Goal: Information Seeking & Learning: Learn about a topic

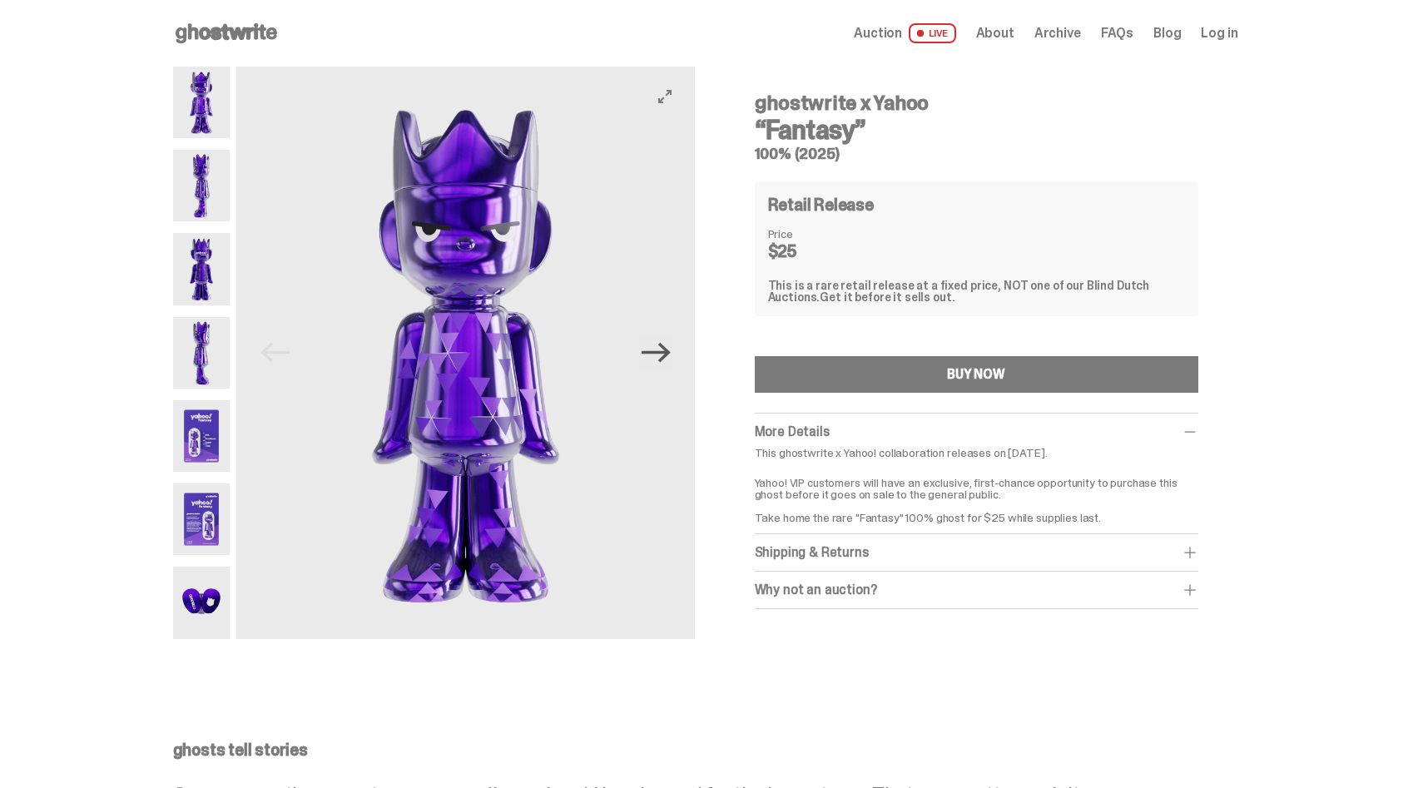
click at [652, 356] on icon "Next" at bounding box center [656, 352] width 29 height 29
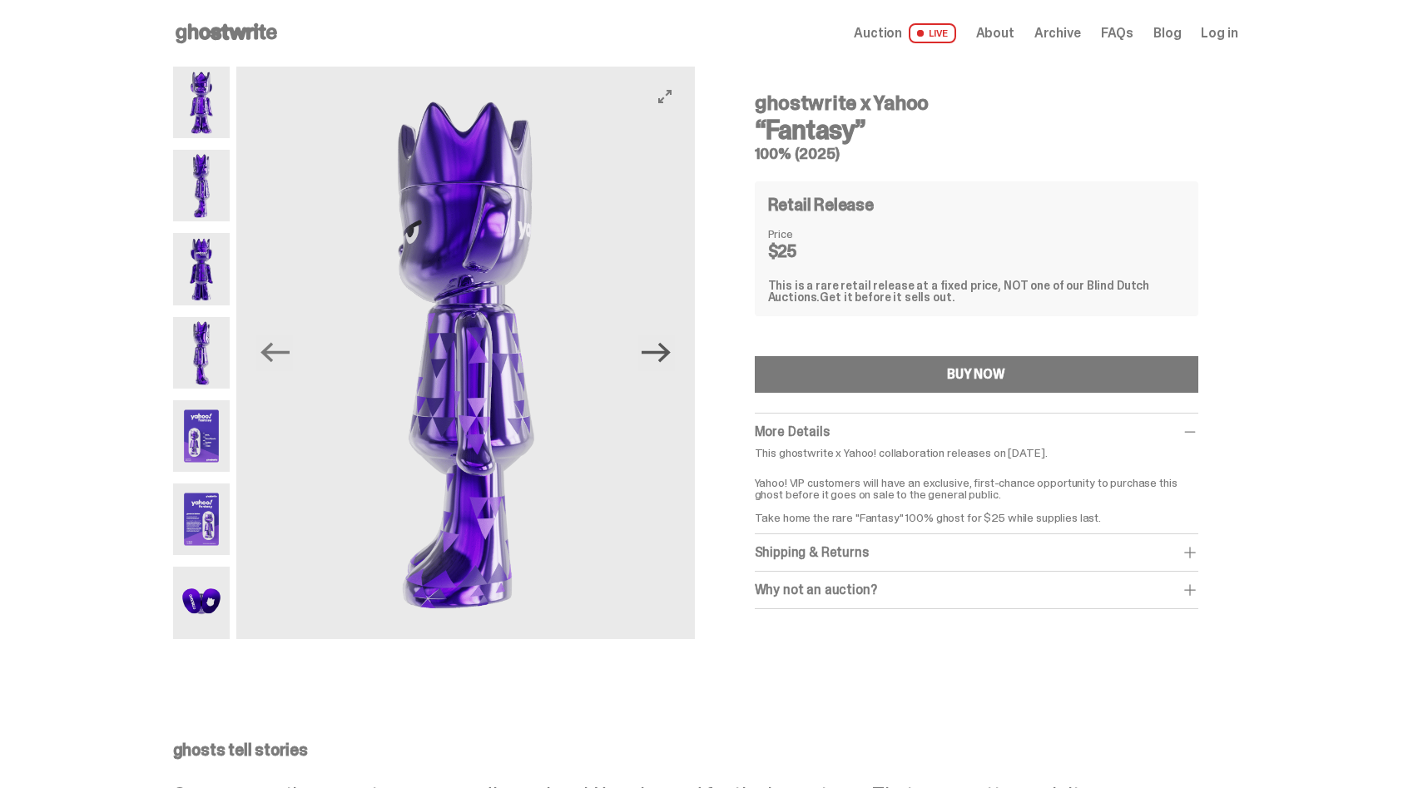
click at [647, 350] on icon "Next" at bounding box center [656, 352] width 29 height 29
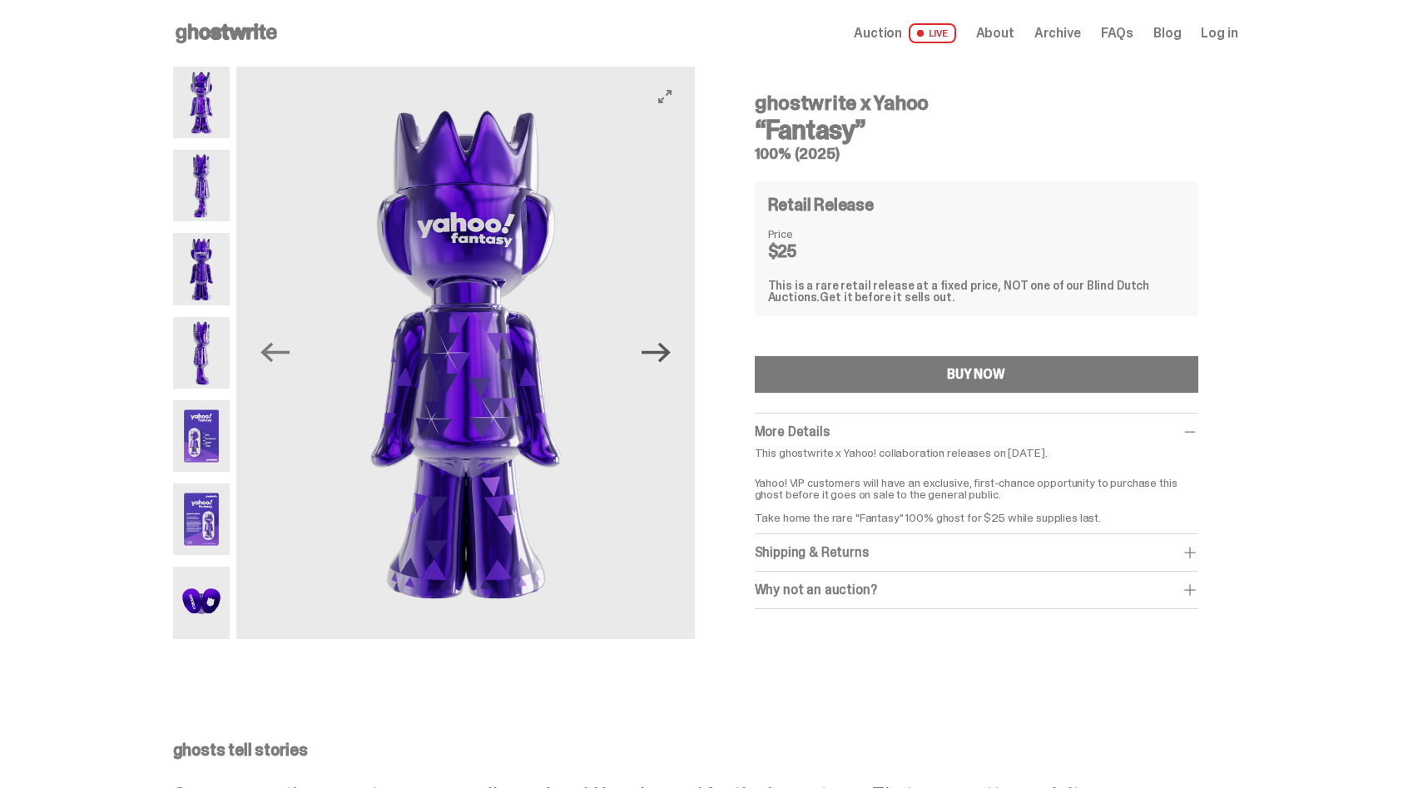
click at [647, 350] on icon "Next" at bounding box center [656, 352] width 29 height 29
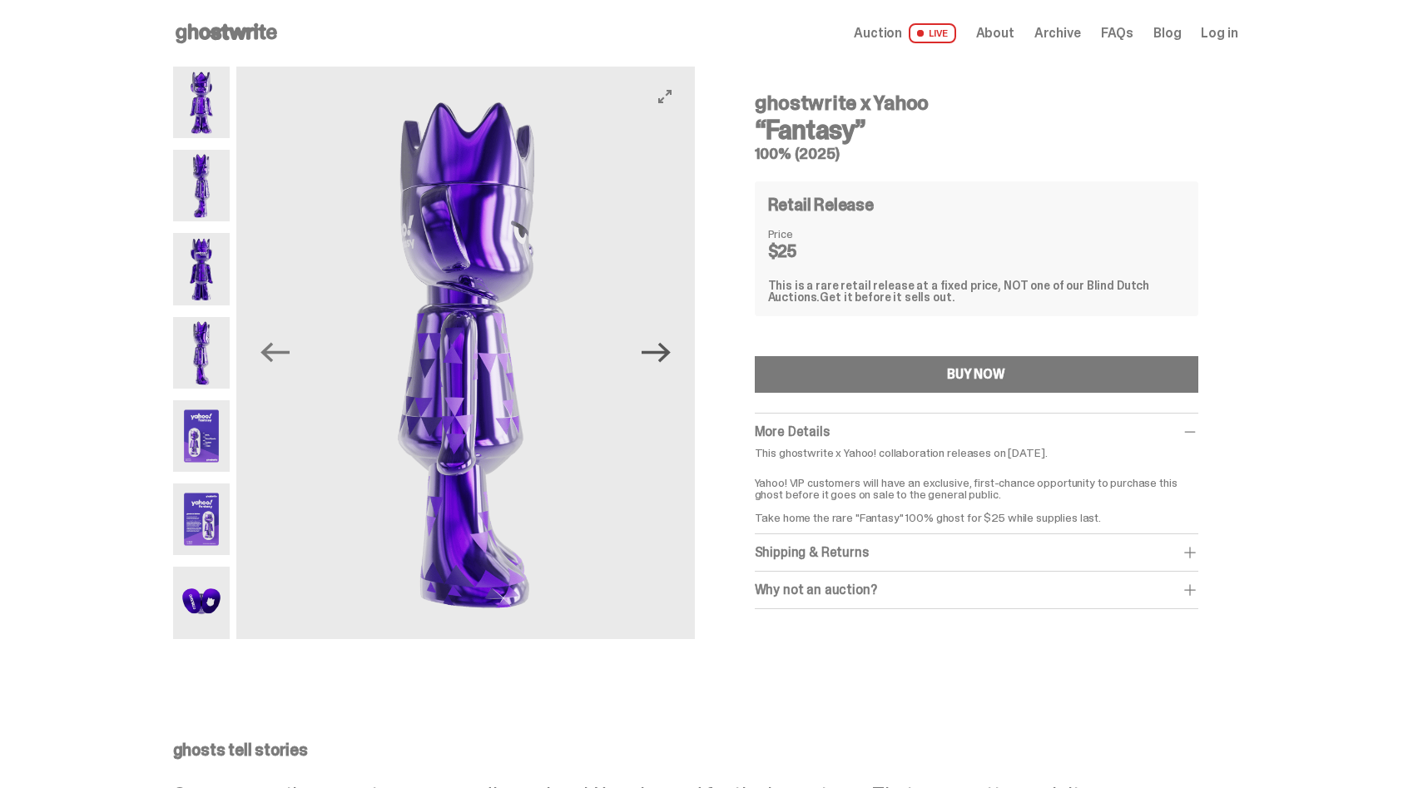
click at [647, 350] on icon "Next" at bounding box center [656, 352] width 29 height 29
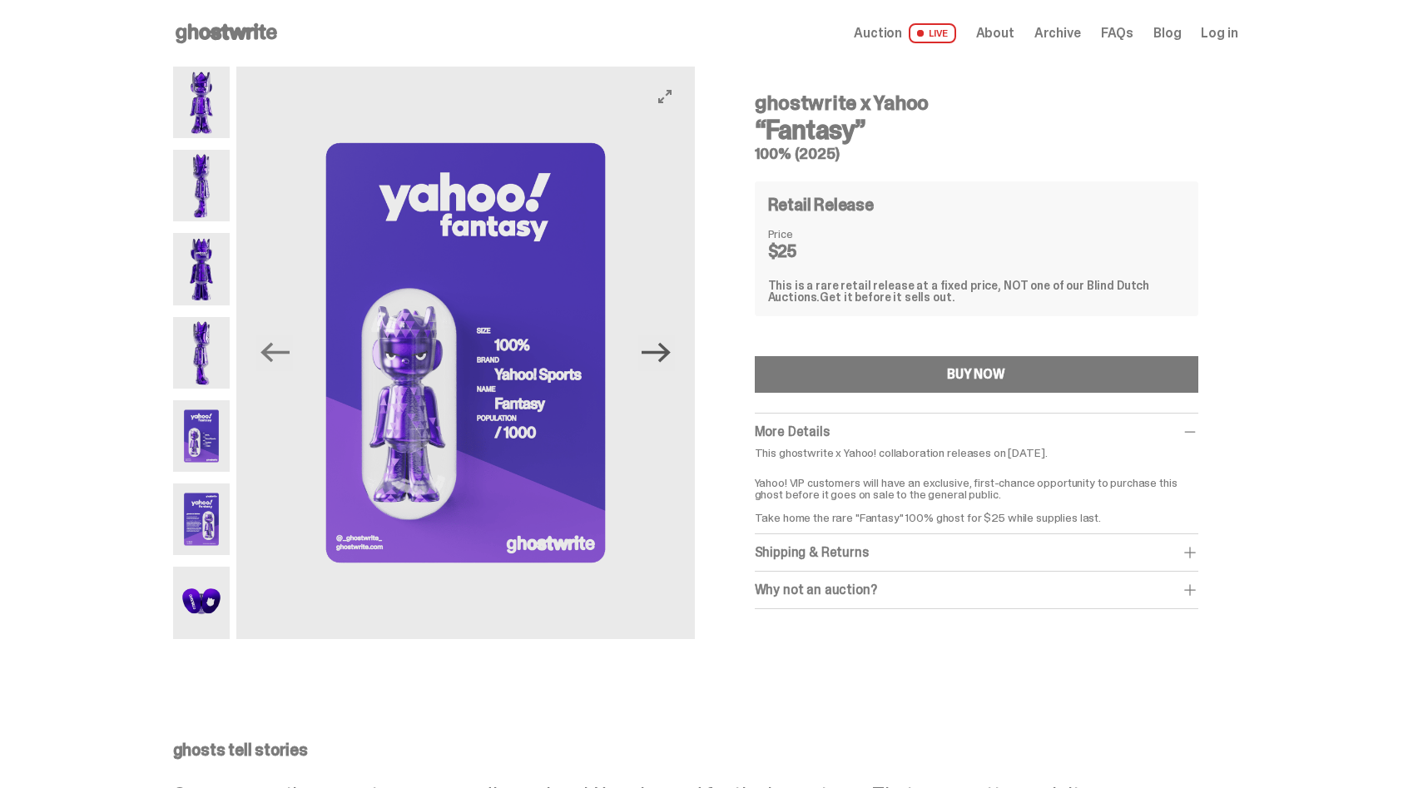
click at [647, 350] on icon "Next" at bounding box center [656, 352] width 29 height 29
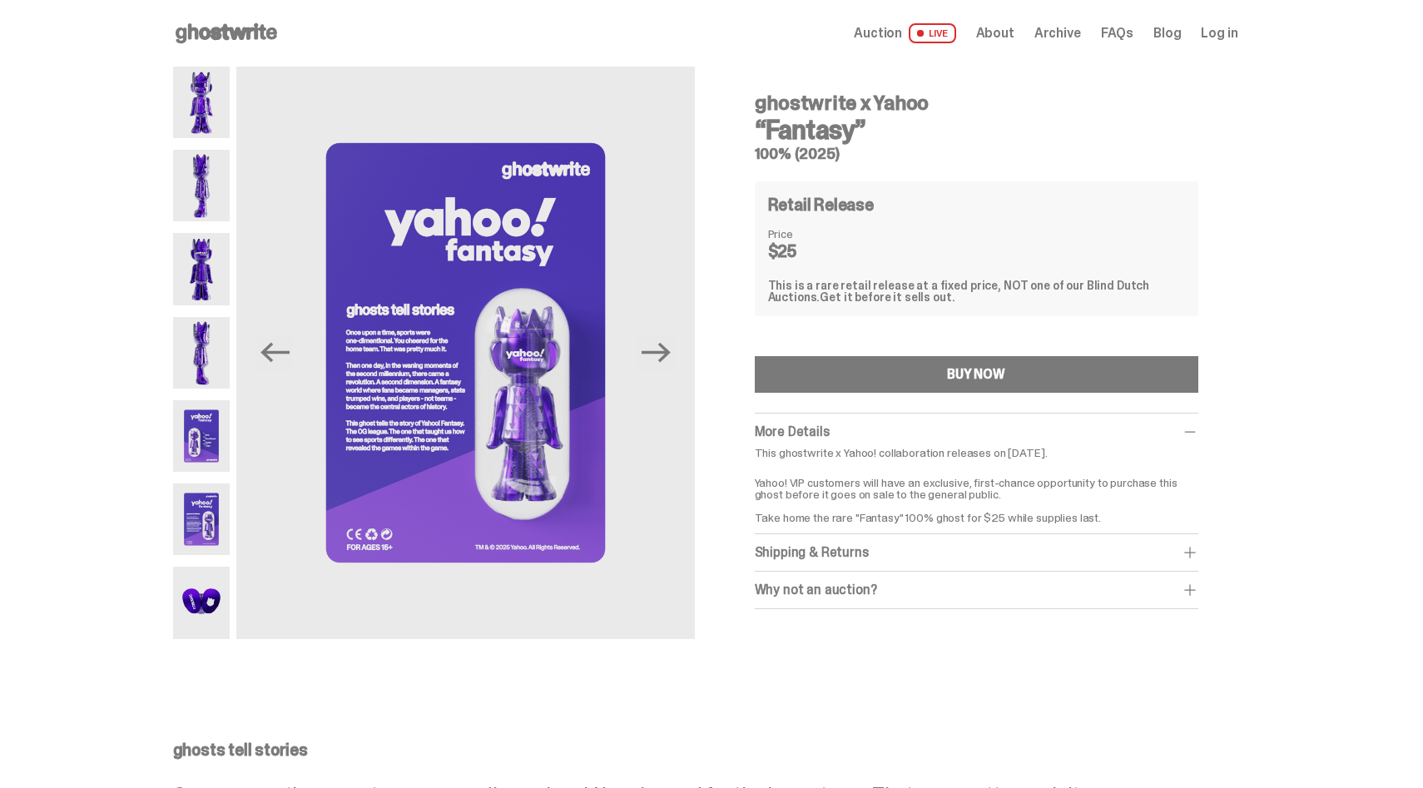
click at [794, 554] on div "Shipping & Returns" at bounding box center [977, 552] width 444 height 17
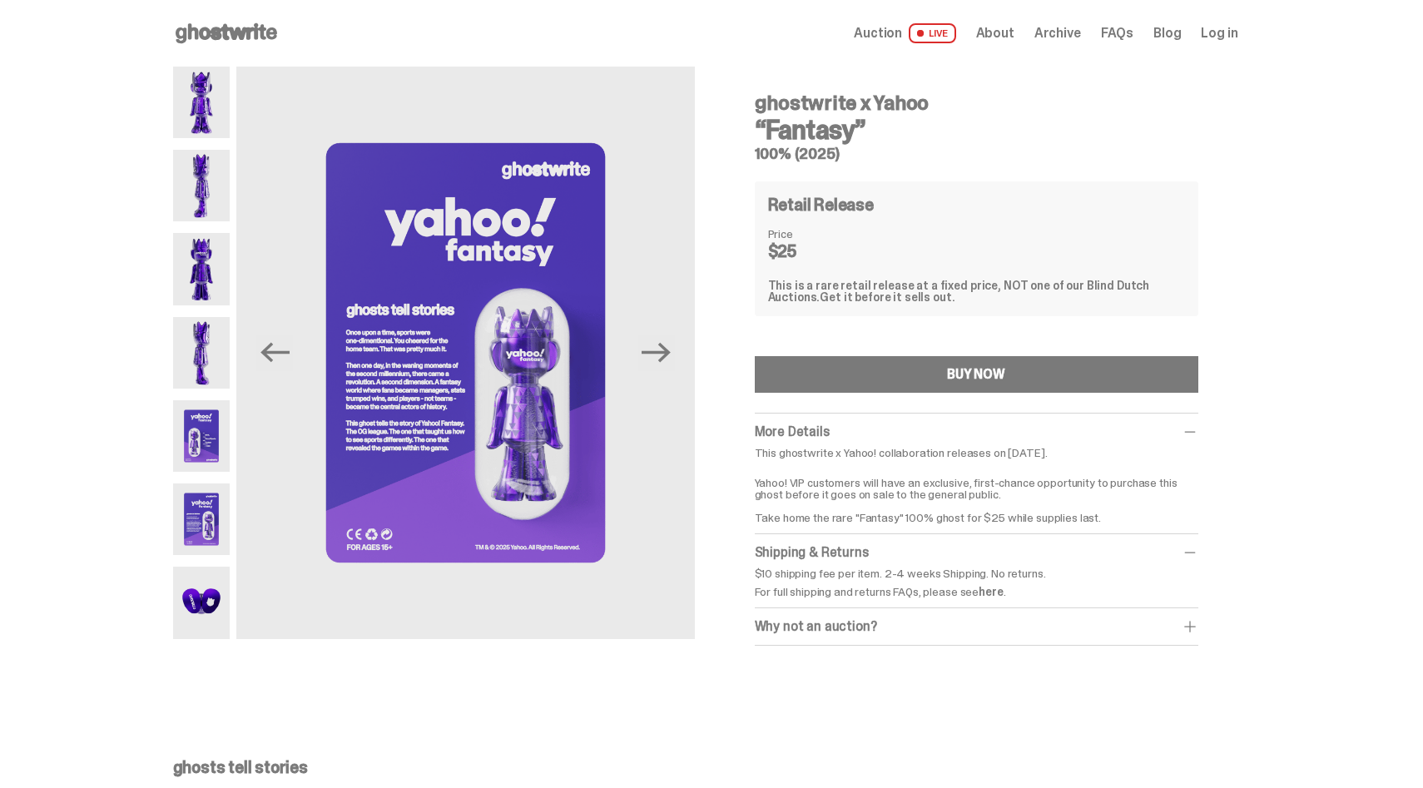
click at [794, 554] on div "Shipping & Returns" at bounding box center [977, 552] width 444 height 17
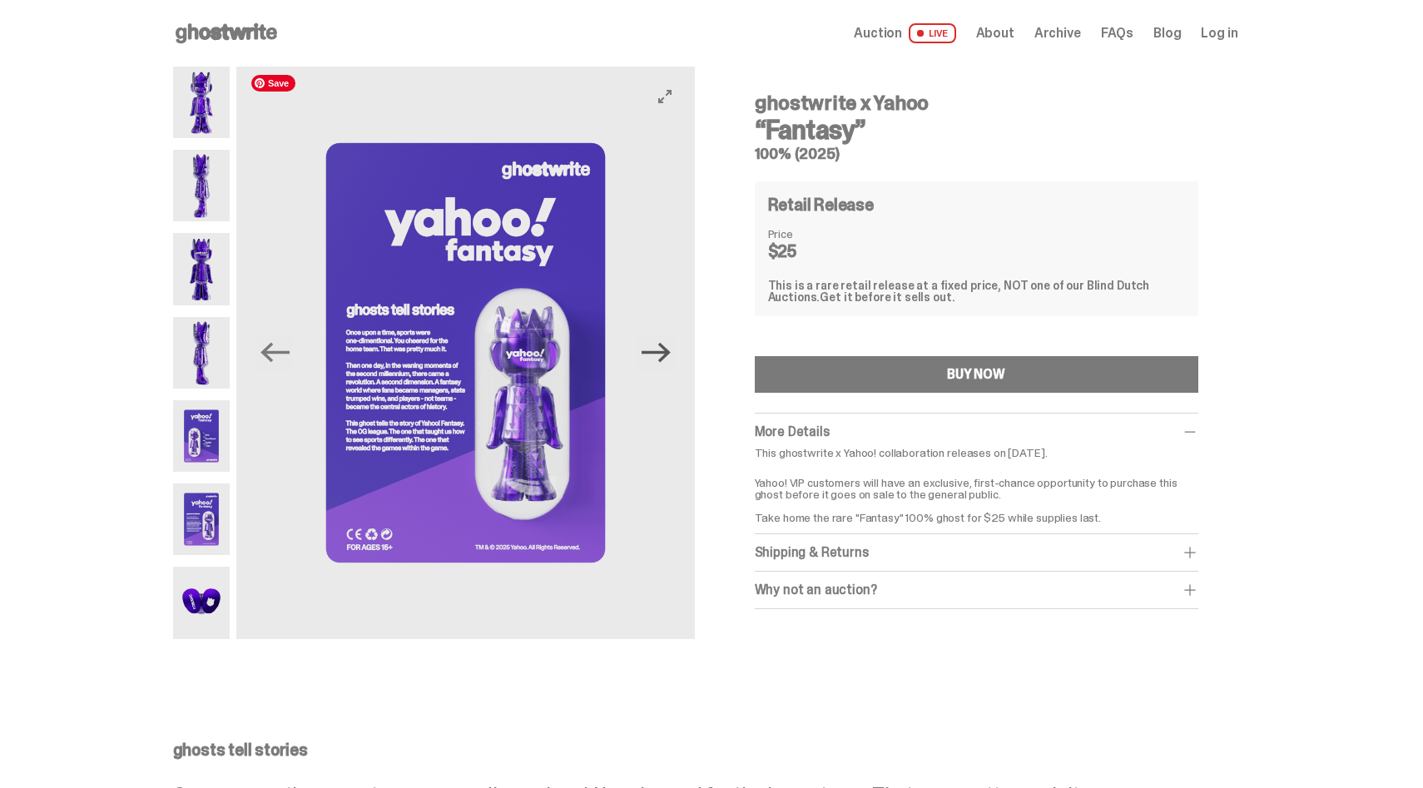
click at [671, 345] on icon "Next" at bounding box center [656, 352] width 29 height 29
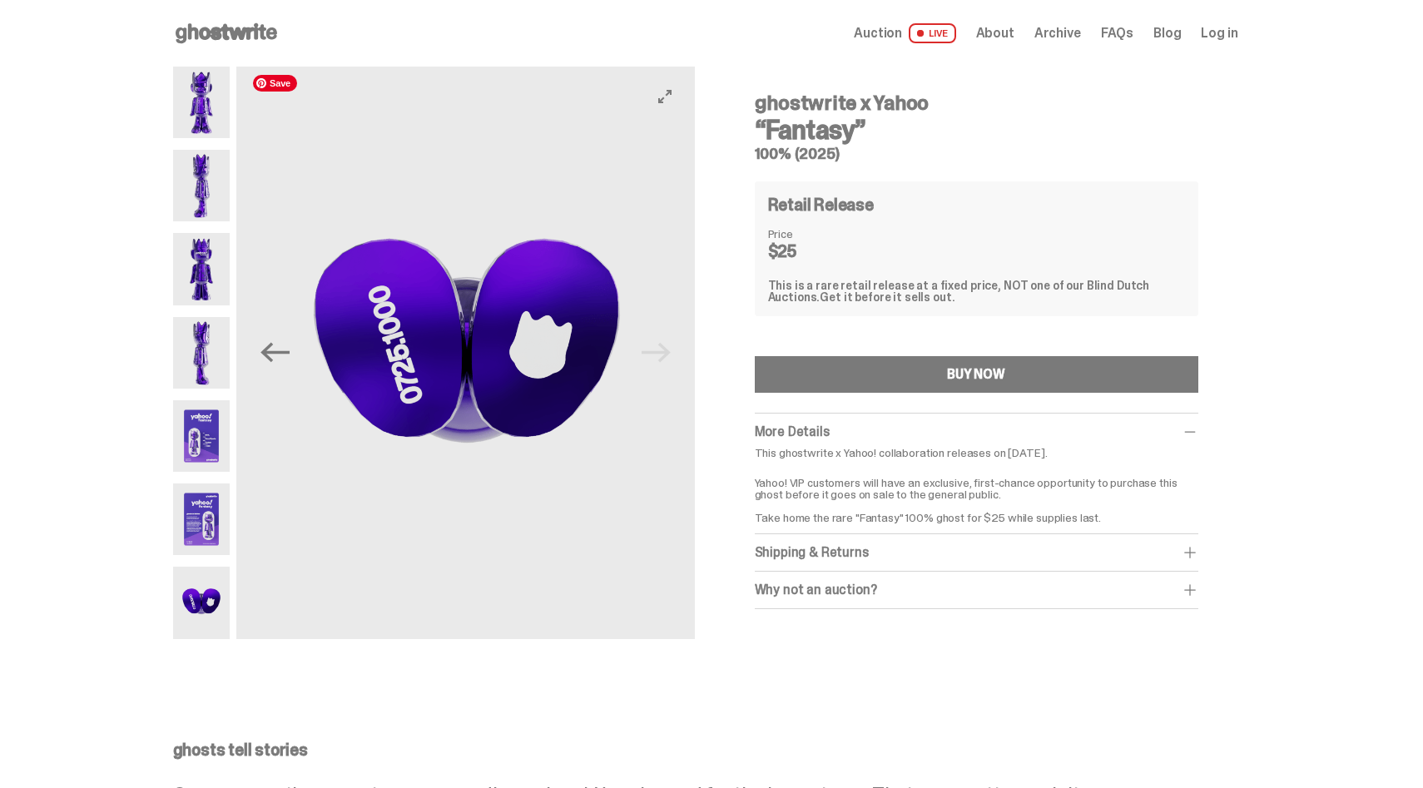
click at [672, 345] on img at bounding box center [467, 353] width 458 height 573
click at [672, 345] on img at bounding box center [466, 353] width 458 height 573
click at [177, 131] on div "ghostwrite x Yahoo “Fantasy” 100% (2025) Previous Next ghostwrite x Yahoo “Fant…" at bounding box center [705, 364] width 1411 height 595
click at [199, 126] on img at bounding box center [201, 103] width 57 height 72
